Goal: Information Seeking & Learning: Learn about a topic

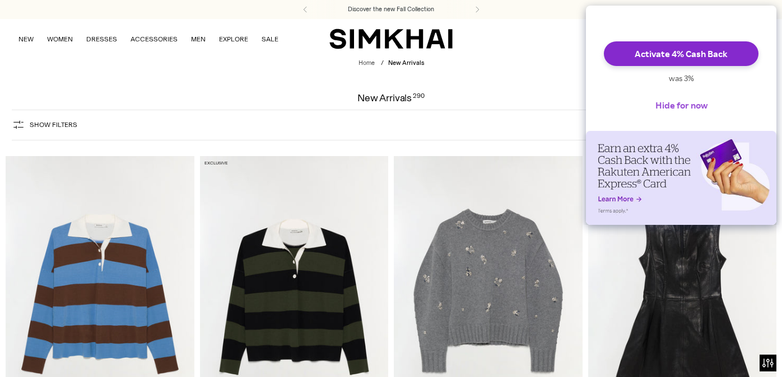
click at [689, 116] on button "Hide for now" at bounding box center [681, 105] width 70 height 25
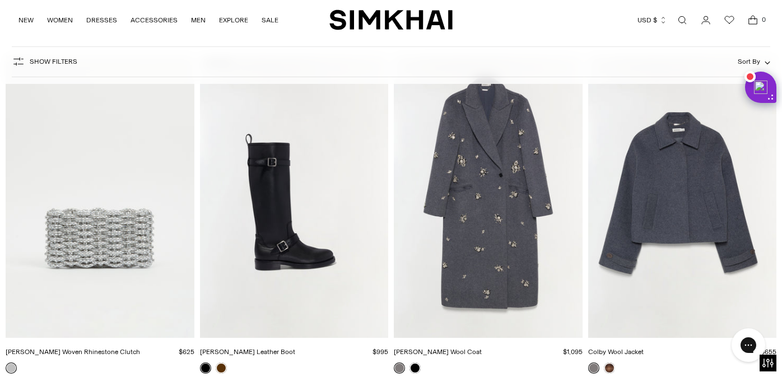
scroll to position [2833, 0]
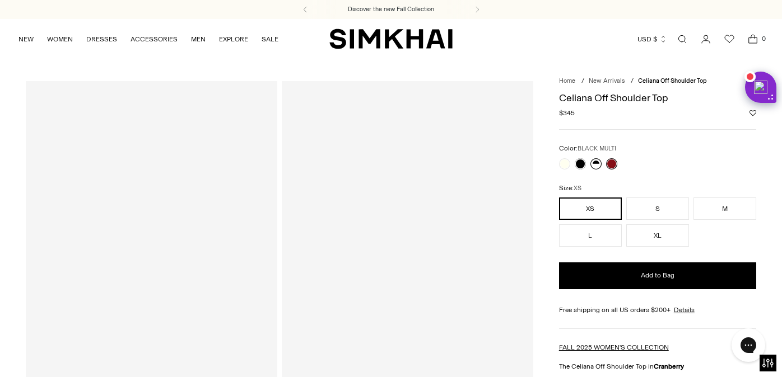
click at [597, 168] on link at bounding box center [595, 163] width 11 height 11
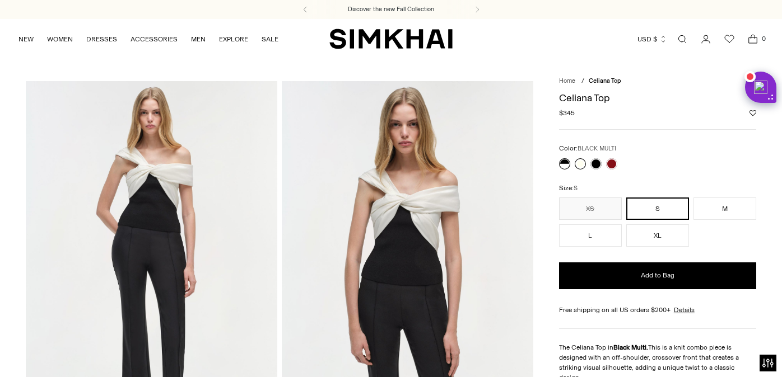
click at [583, 163] on link at bounding box center [579, 163] width 11 height 11
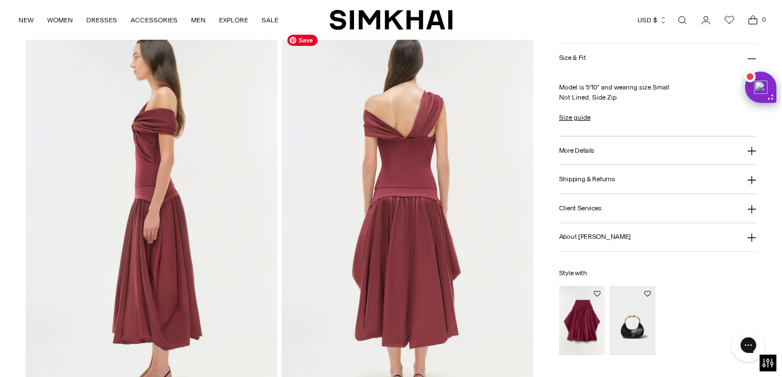
scroll to position [485, 0]
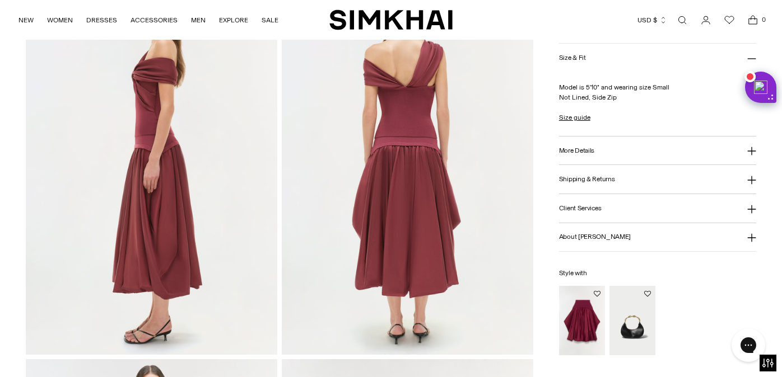
click at [0, 0] on img "Corinn Taffeta Knit Midi Skirt" at bounding box center [0, 0] width 0 height 0
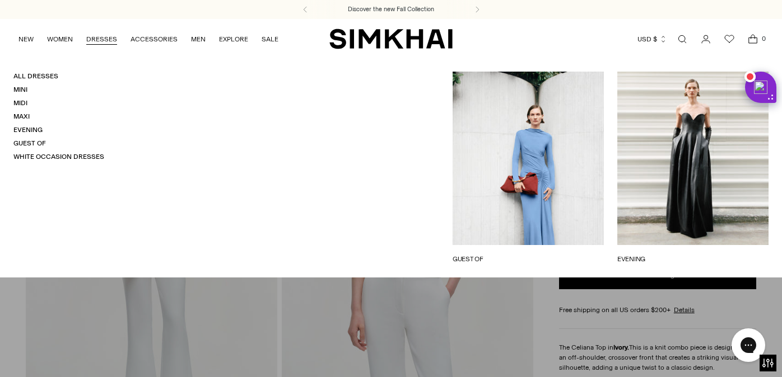
click at [97, 36] on link "DRESSES" at bounding box center [101, 39] width 31 height 25
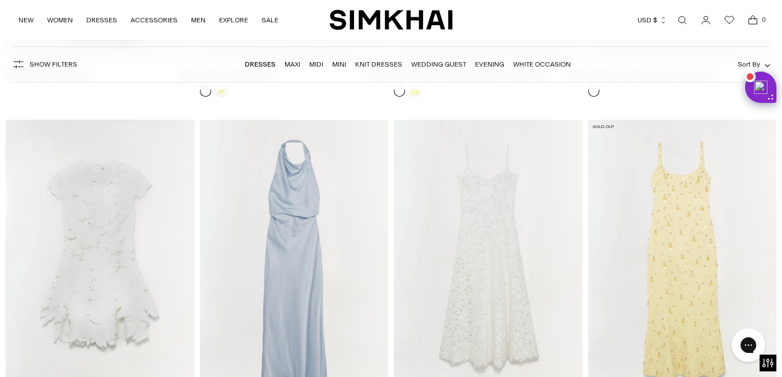
scroll to position [5775, 0]
